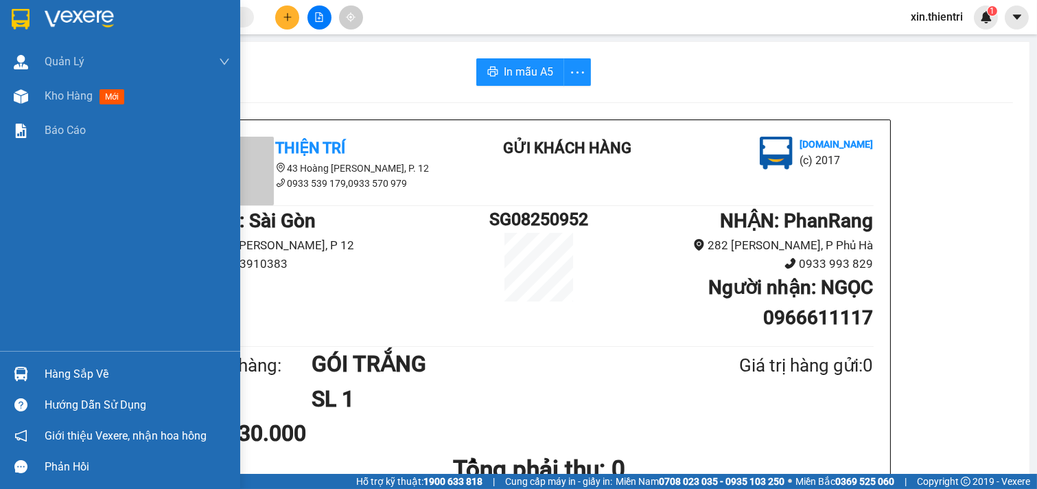
click at [152, 100] on div "Kho hàng mới" at bounding box center [137, 96] width 185 height 34
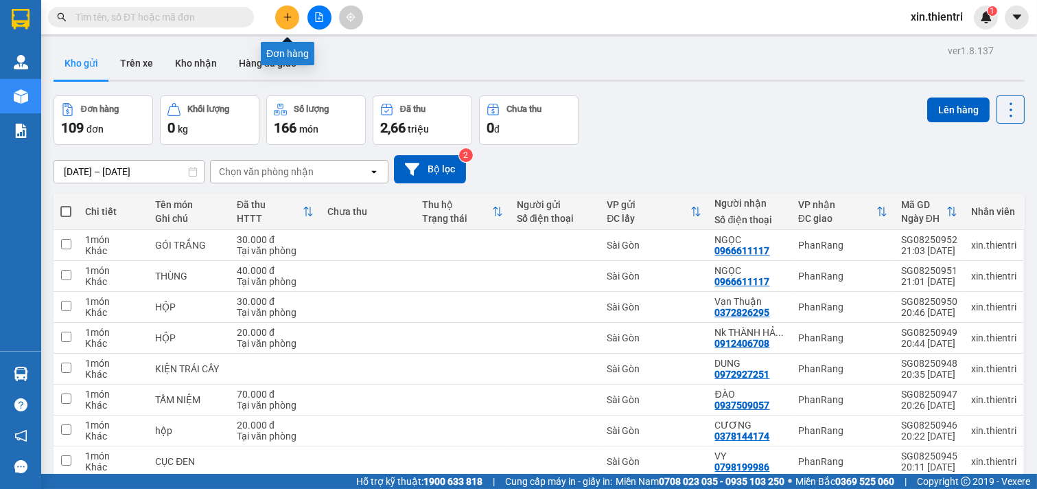
click at [284, 15] on icon "plus" at bounding box center [288, 17] width 10 height 10
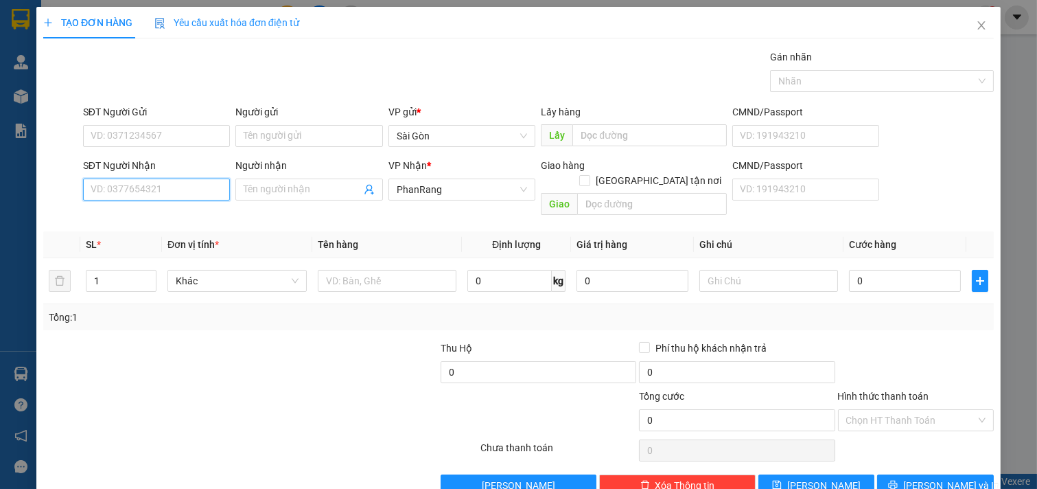
drag, startPoint x: 139, startPoint y: 193, endPoint x: 155, endPoint y: 194, distance: 15.8
click at [139, 192] on input "SĐT Người Nhận" at bounding box center [157, 189] width 148 height 22
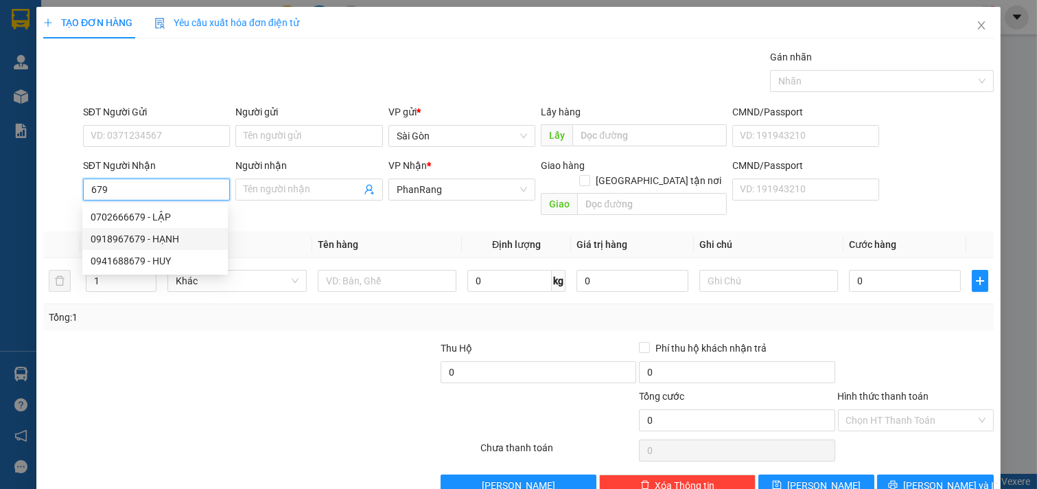
drag, startPoint x: 147, startPoint y: 210, endPoint x: 158, endPoint y: 238, distance: 30.2
click at [158, 238] on div "0702666679 - LẬP 0918967679 - HẠNH 0941688679 - HUY" at bounding box center [154, 239] width 145 height 66
click at [158, 238] on div "0918967679 - HẠNH" at bounding box center [155, 238] width 129 height 15
type input "0918967679"
type input "HẠNH"
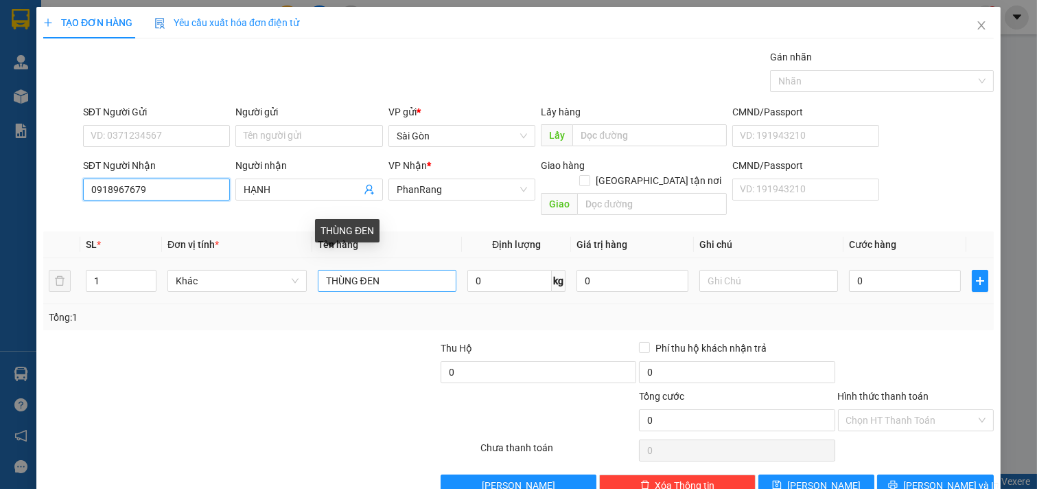
type input "0918967679"
drag, startPoint x: 430, startPoint y: 265, endPoint x: 358, endPoint y: 277, distance: 72.4
click at [359, 275] on input "THÙNG ĐEN" at bounding box center [387, 281] width 139 height 22
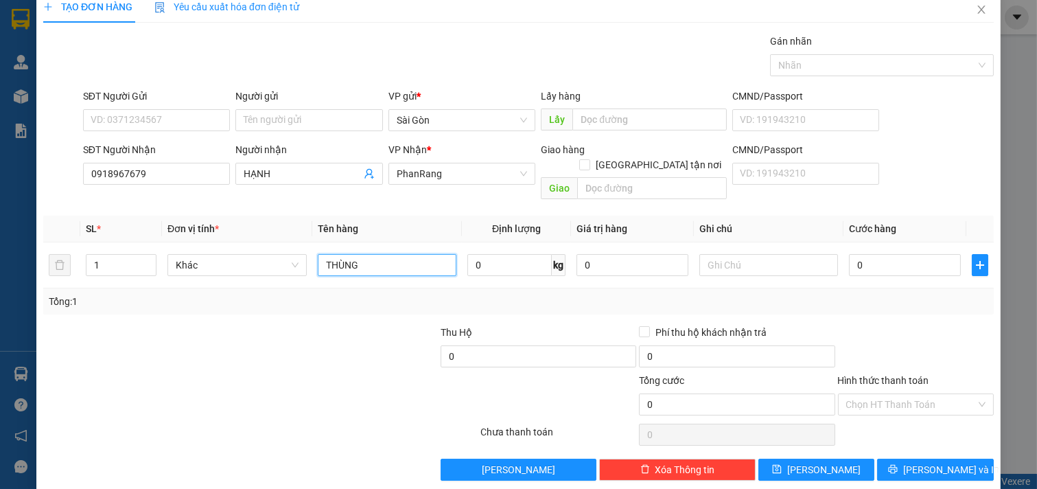
scroll to position [19, 0]
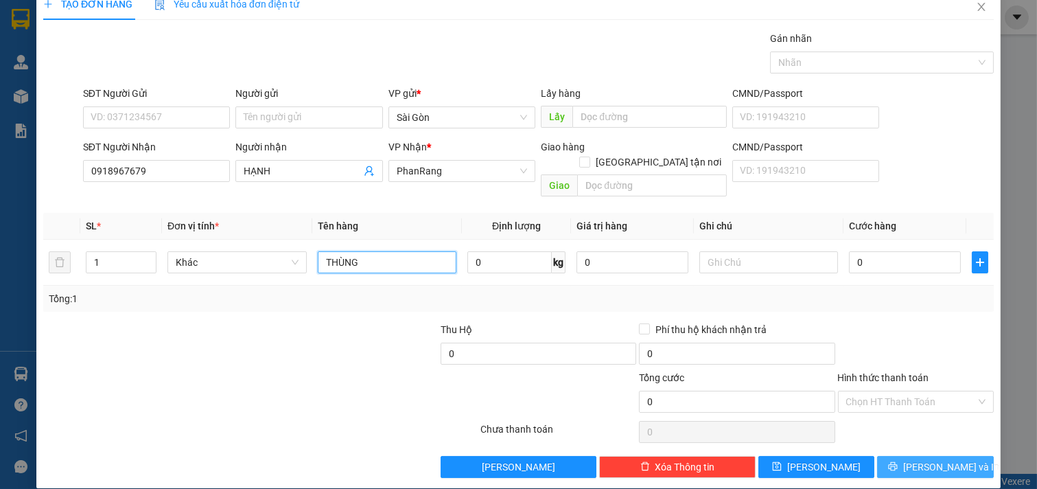
type input "THÙNG"
click at [954, 456] on button "[PERSON_NAME] và In" at bounding box center [935, 467] width 117 height 22
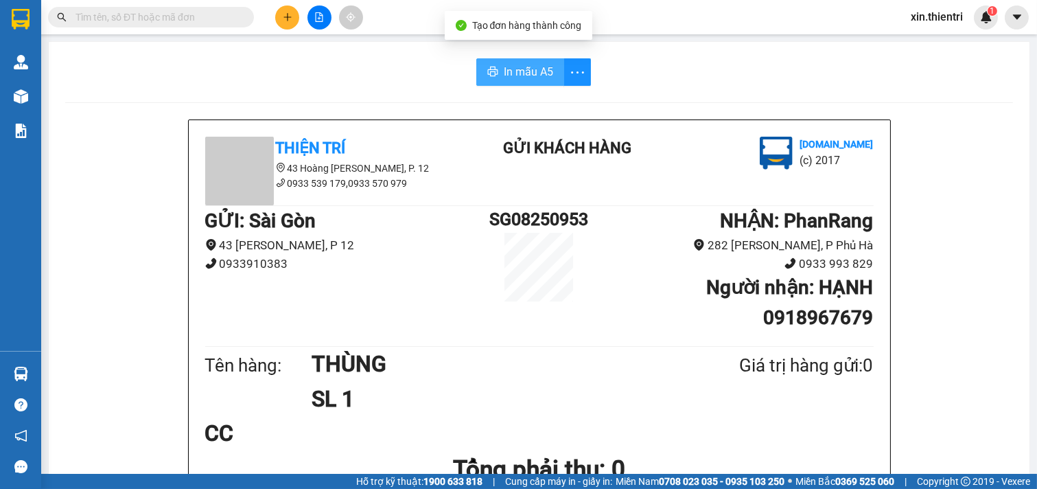
click at [490, 84] on button "In mẫu A5" at bounding box center [520, 71] width 88 height 27
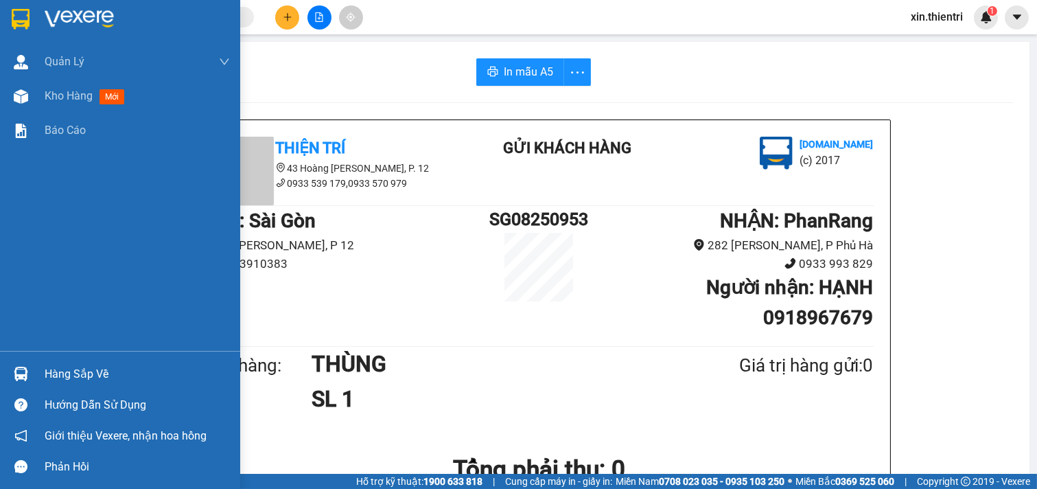
click at [57, 106] on div "Kho hàng mới" at bounding box center [137, 96] width 185 height 34
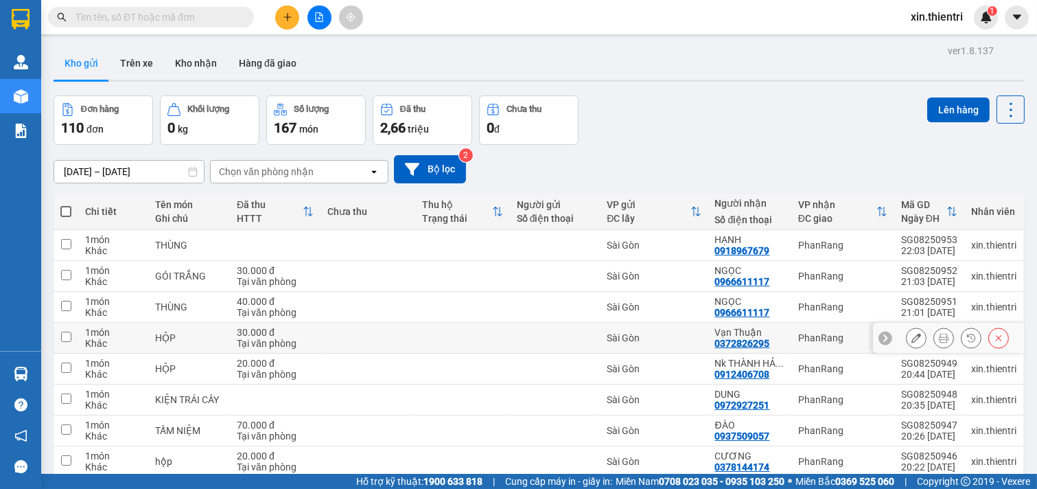
scroll to position [120, 0]
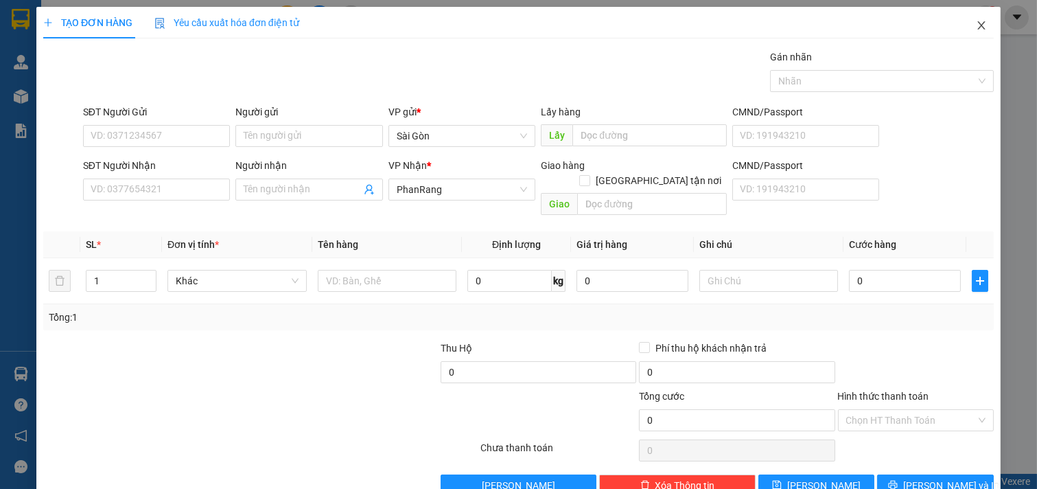
click at [976, 28] on icon "close" at bounding box center [981, 25] width 11 height 11
click at [976, 30] on icon "close" at bounding box center [981, 25] width 11 height 11
click at [976, 21] on icon "close" at bounding box center [981, 25] width 11 height 11
click at [976, 27] on icon "close" at bounding box center [981, 25] width 11 height 11
type input "5"
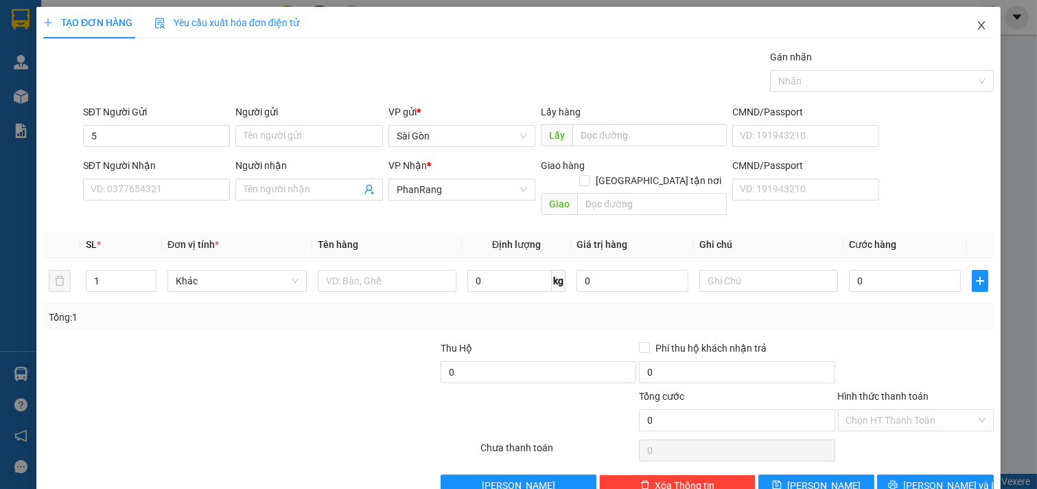
click at [977, 25] on icon "close" at bounding box center [981, 25] width 8 height 8
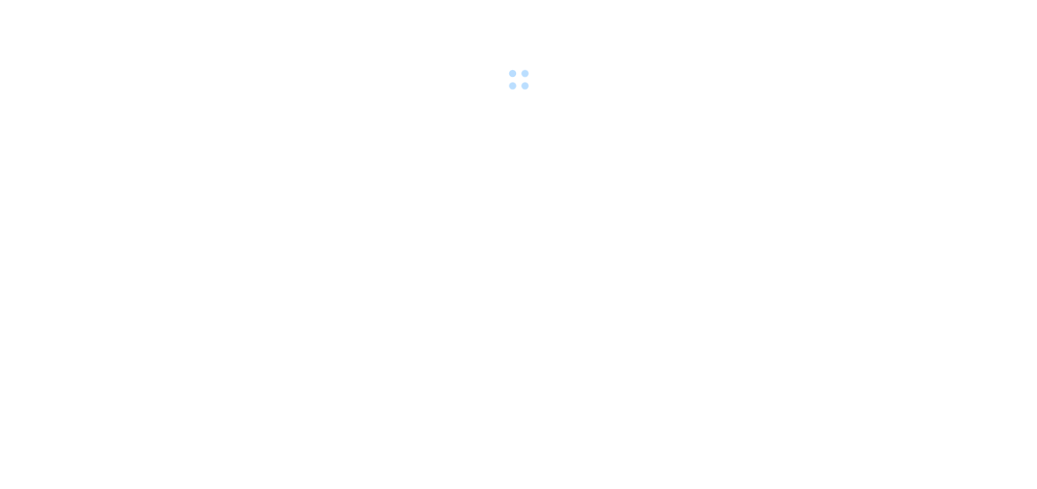
drag, startPoint x: 0, startPoint y: 337, endPoint x: 218, endPoint y: 453, distance: 246.5
drag, startPoint x: 218, startPoint y: 453, endPoint x: 69, endPoint y: 222, distance: 275.1
click at [69, 222] on body at bounding box center [518, 244] width 1037 height 489
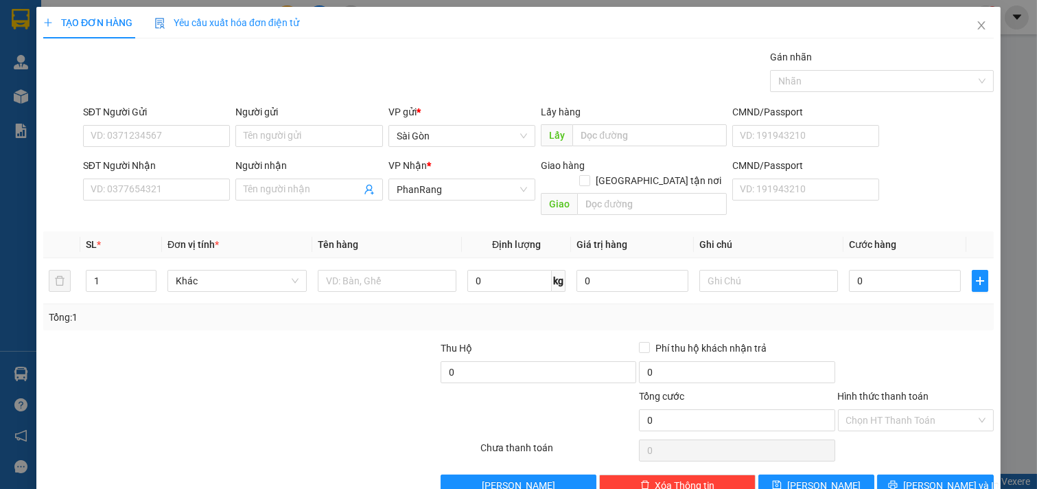
click at [145, 202] on div "SĐT Người Nhận VD: 0377654321" at bounding box center [157, 182] width 148 height 48
click at [147, 198] on input "SĐT Người Nhận" at bounding box center [157, 189] width 148 height 22
click at [147, 199] on input "SĐT Người Nhận" at bounding box center [157, 189] width 148 height 22
drag, startPoint x: 159, startPoint y: 195, endPoint x: 176, endPoint y: 187, distance: 18.7
click at [167, 193] on input "SĐT Người Nhận" at bounding box center [157, 189] width 148 height 22
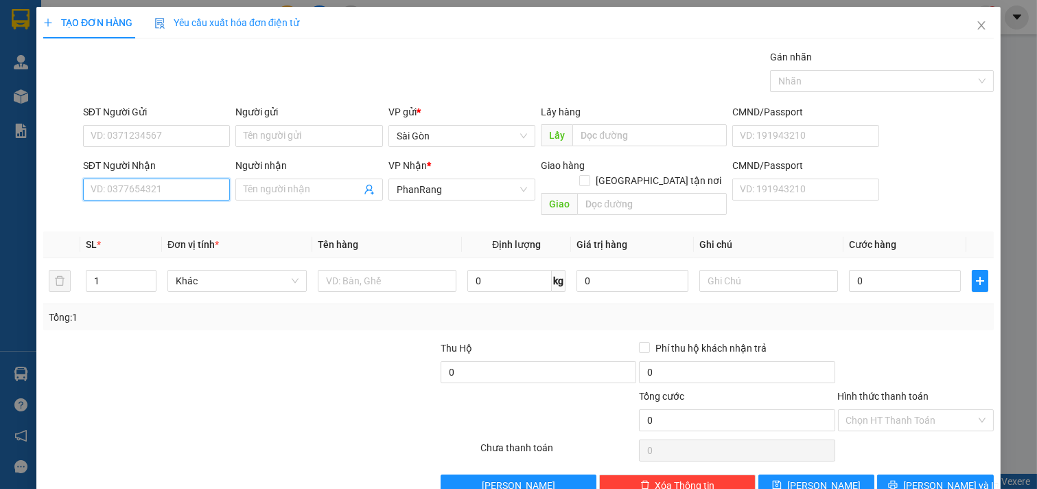
drag, startPoint x: 186, startPoint y: 183, endPoint x: 502, endPoint y: 156, distance: 316.8
click at [235, 176] on div "SĐT Người Nhận VD: 0377654321 Người nhận Tên người nhận VP Nhận * PhanRang Giao…" at bounding box center [538, 189] width 916 height 63
drag, startPoint x: 517, startPoint y: 161, endPoint x: 999, endPoint y: 163, distance: 481.1
click at [751, 163] on div "SĐT Người Nhận VD: 0377654321 Người nhận Tên người nhận VP Nhận * PhanRang Giao…" at bounding box center [538, 189] width 916 height 63
click at [1000, 178] on div "TẠO ĐƠN HÀNG Yêu cầu xuất hóa đơn điện tử Transit Pickup Surcharge Ids Transit …" at bounding box center [518, 244] width 1037 height 489
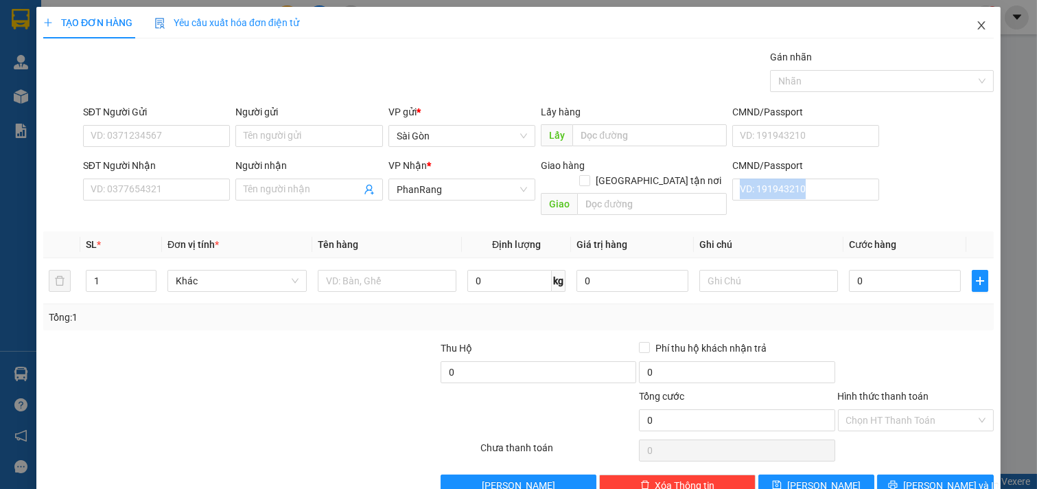
click at [977, 25] on icon "close" at bounding box center [981, 25] width 8 height 8
click at [977, 23] on icon "close" at bounding box center [981, 25] width 8 height 8
click at [156, 190] on input "SĐT Người Nhận" at bounding box center [157, 189] width 148 height 22
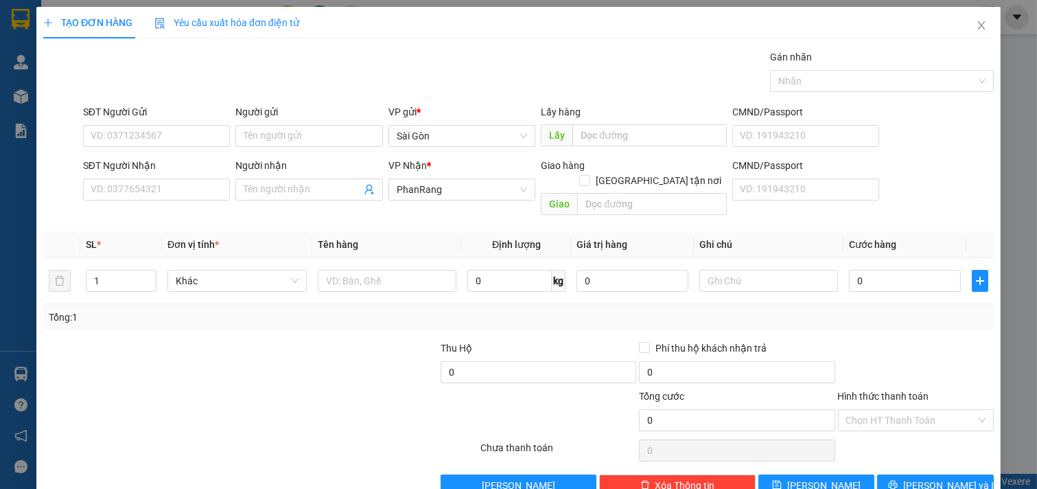
click at [196, 96] on div "Gán nhãn Nhãn" at bounding box center [538, 73] width 916 height 48
click at [129, 310] on div "Tổng: 1" at bounding box center [225, 317] width 352 height 15
click at [165, 195] on input "SĐT Người Nhận" at bounding box center [157, 189] width 148 height 22
drag, startPoint x: 197, startPoint y: 119, endPoint x: 179, endPoint y: 183, distance: 66.3
click at [195, 156] on form "SĐT Người Gửi VD: 0371234567 Người gửi Tên người gửi VP gửi * [PERSON_NAME] Lấy…" at bounding box center [518, 162] width 950 height 117
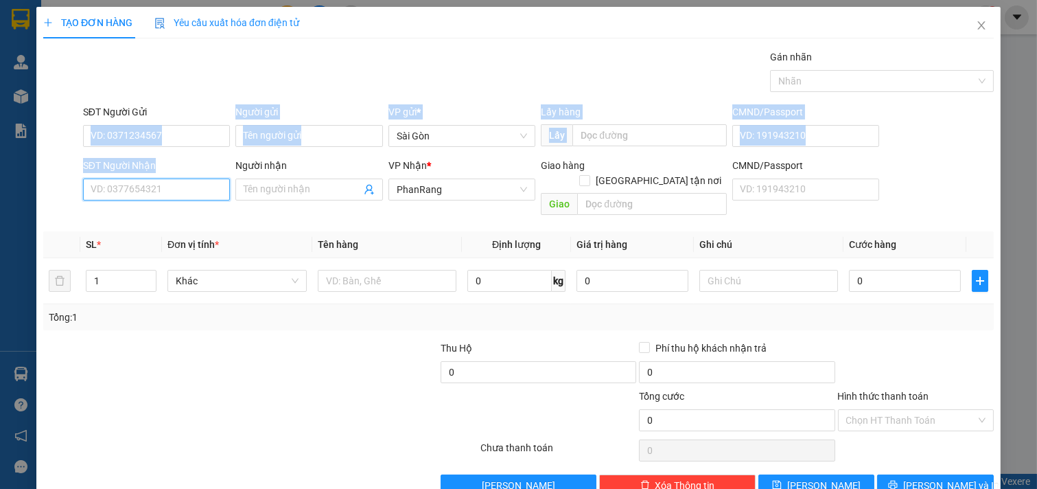
click at [180, 183] on input "SĐT Người Nhận" at bounding box center [157, 189] width 148 height 22
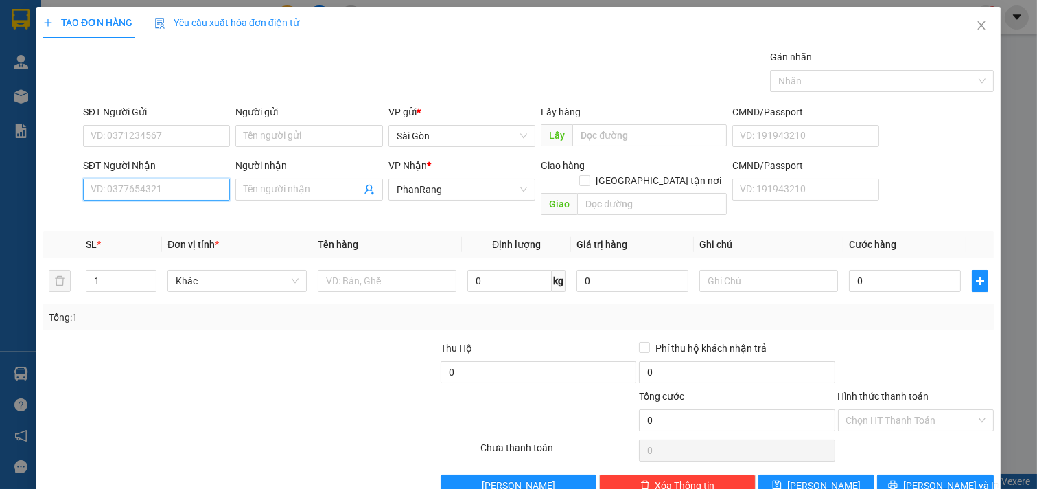
click at [179, 184] on input "SĐT Người Nhận" at bounding box center [157, 189] width 148 height 22
click at [150, 58] on div "Gán nhãn Nhãn" at bounding box center [538, 73] width 916 height 48
click at [152, 58] on div "Gán nhãn Nhãn" at bounding box center [538, 73] width 916 height 48
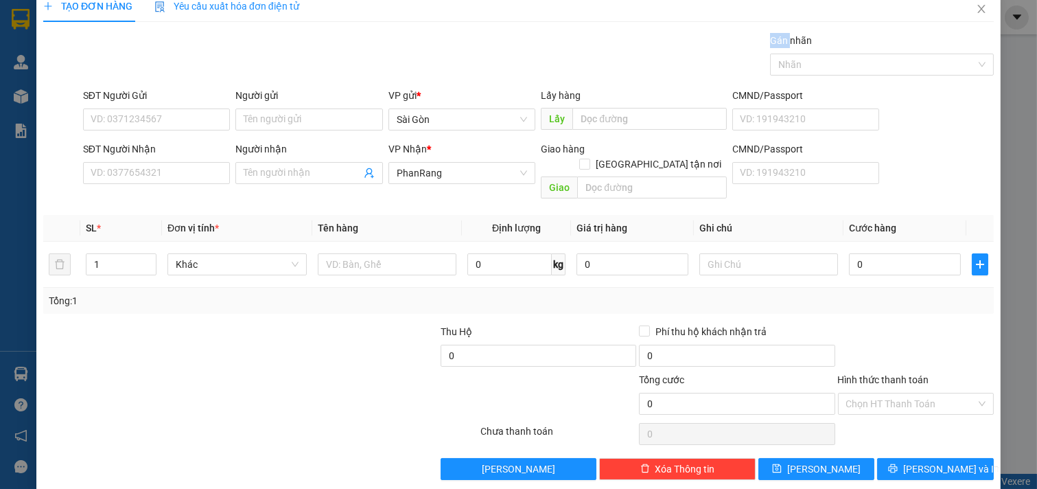
scroll to position [19, 0]
